Goal: Find specific page/section: Find specific page/section

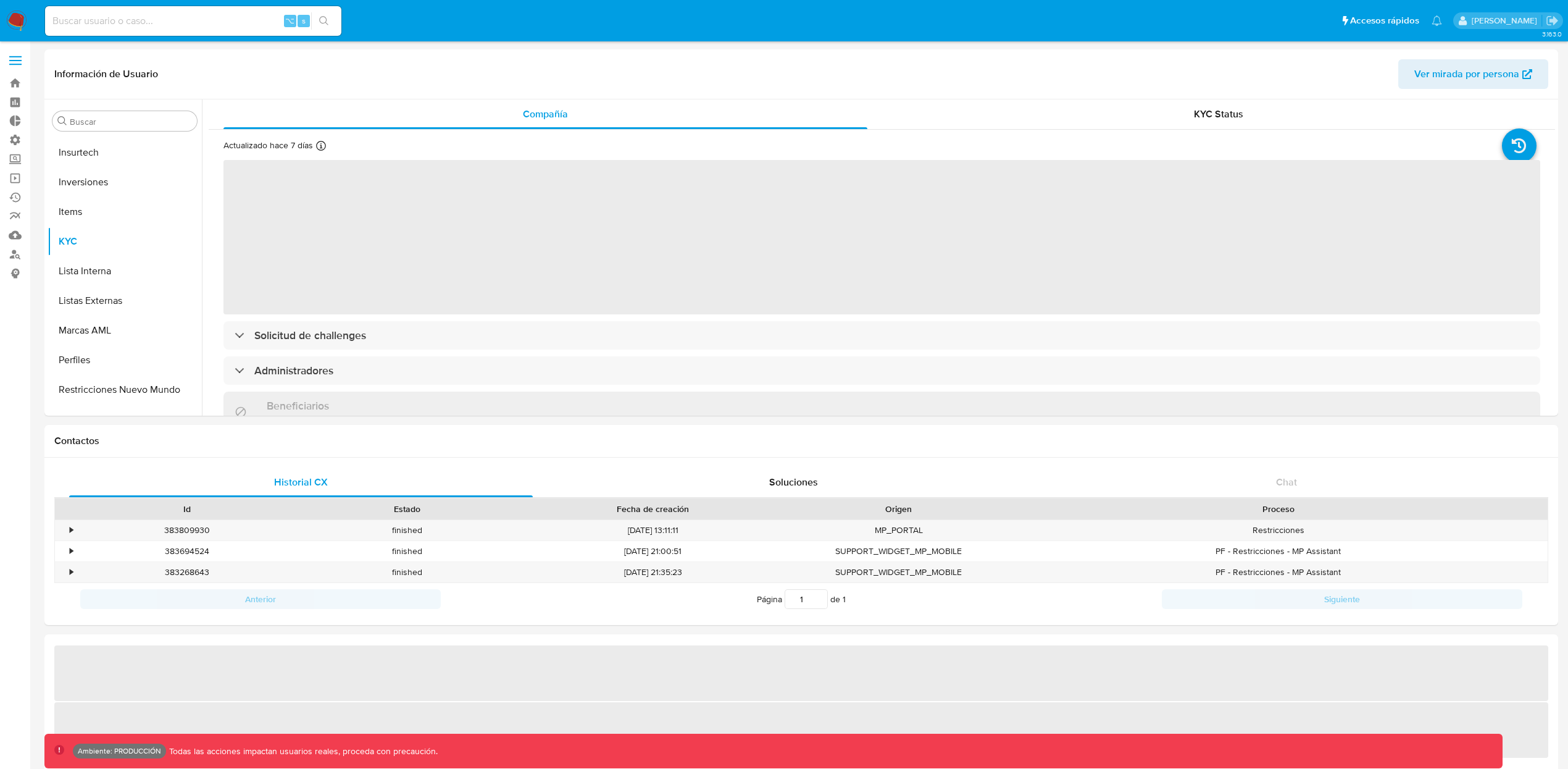
scroll to position [669, 0]
select select "10"
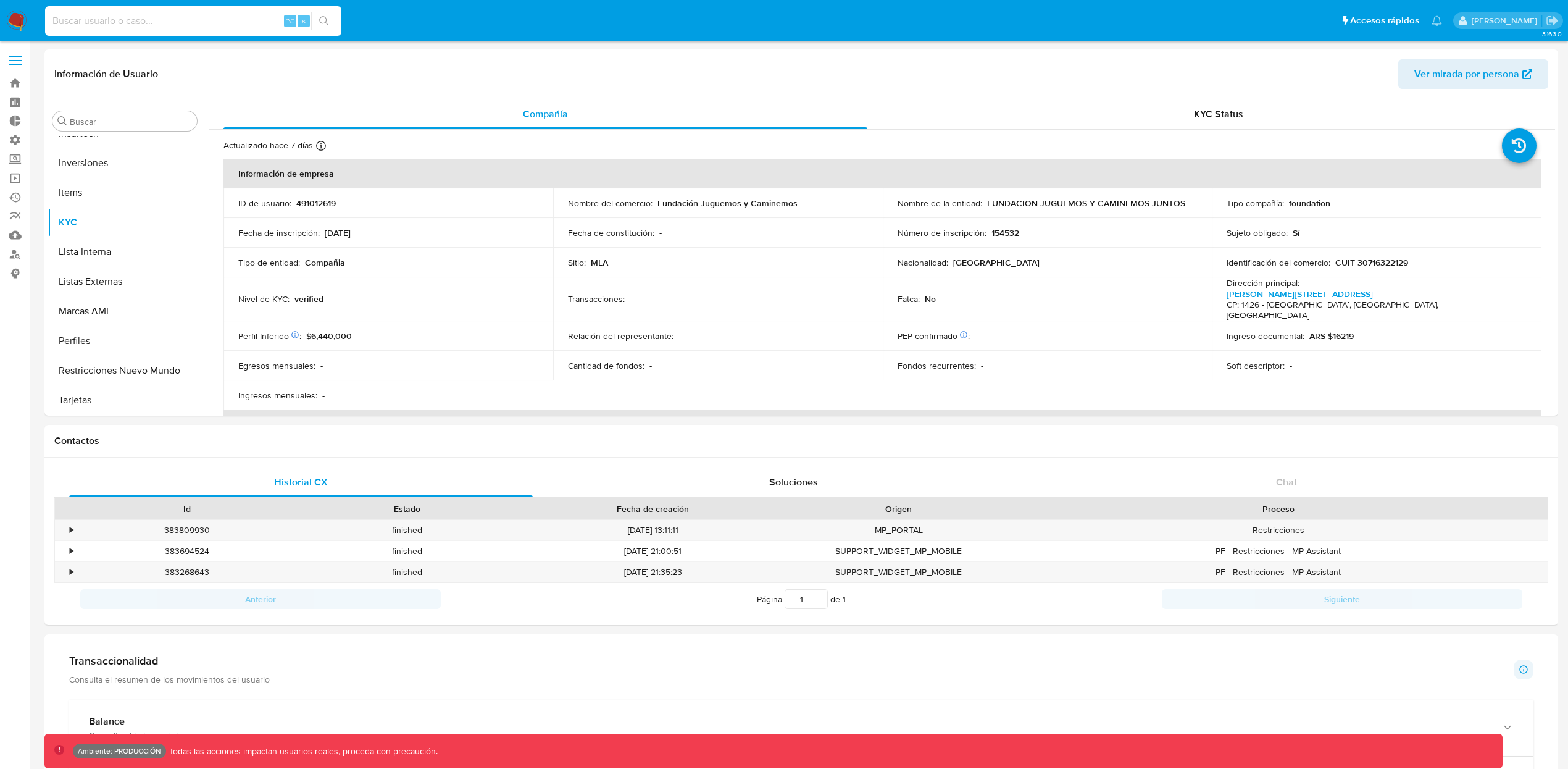
click at [86, 23] on input at bounding box center [193, 21] width 296 height 16
paste input "[EMAIL_ADDRESS][DOMAIN_NAME]"
type input "[EMAIL_ADDRESS][DOMAIN_NAME]"
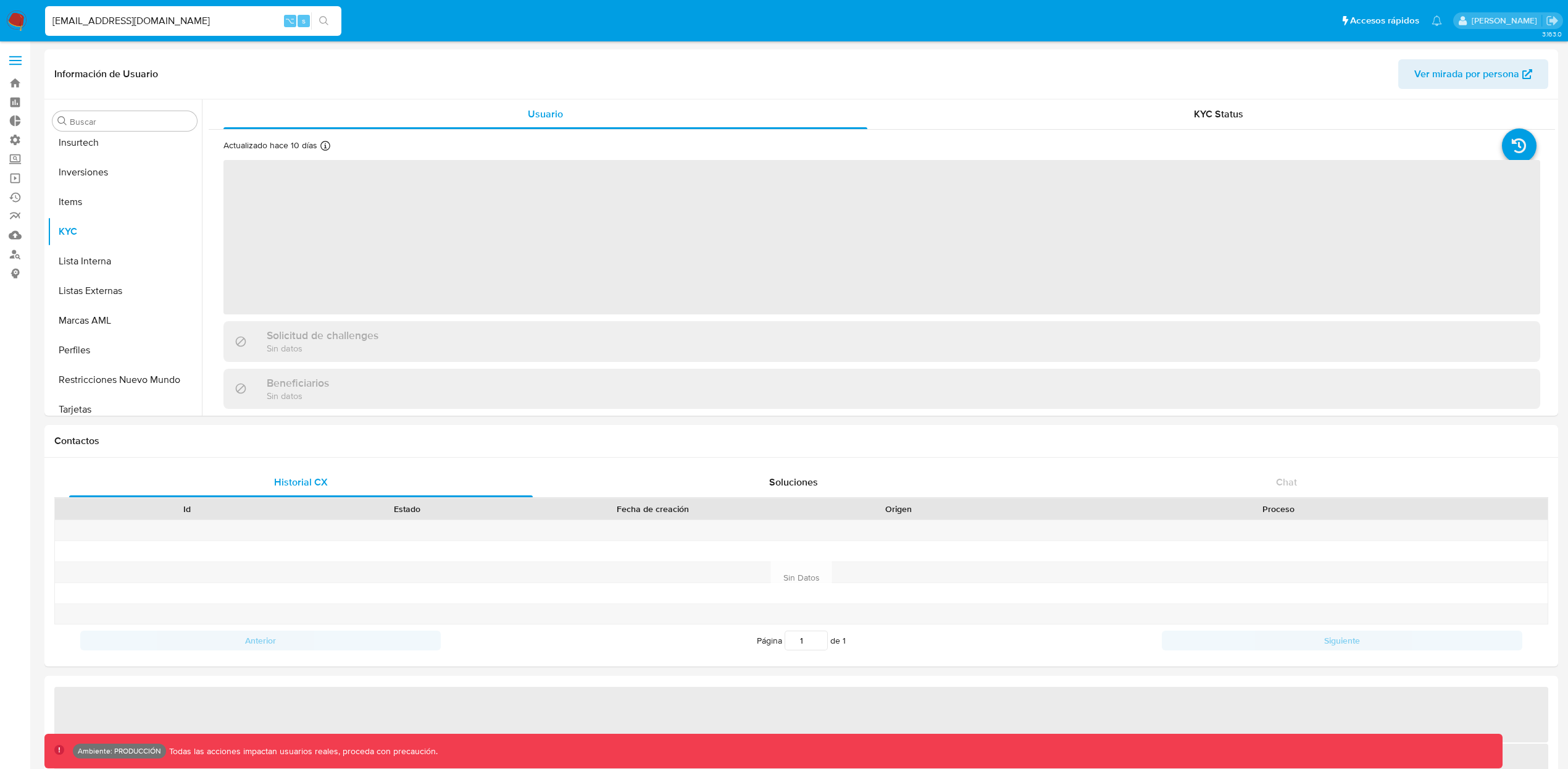
scroll to position [669, 0]
select select "10"
